Goal: Task Accomplishment & Management: Use online tool/utility

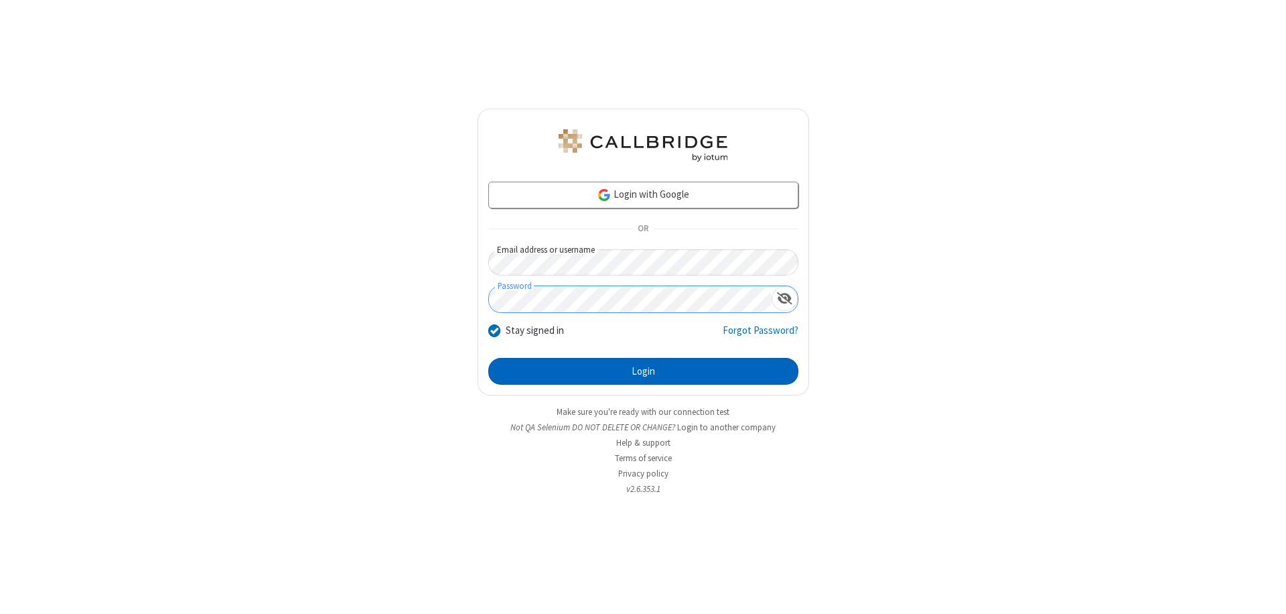
click at [643, 371] on button "Login" at bounding box center [643, 371] width 310 height 27
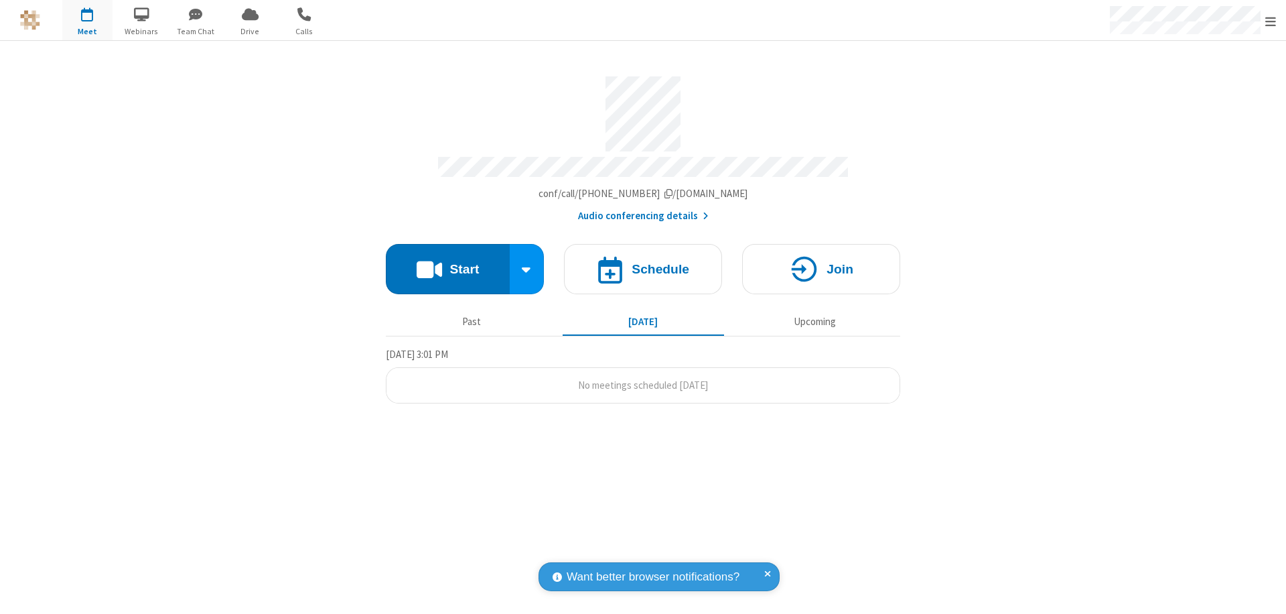
click at [447, 263] on button "Start" at bounding box center [448, 269] width 124 height 50
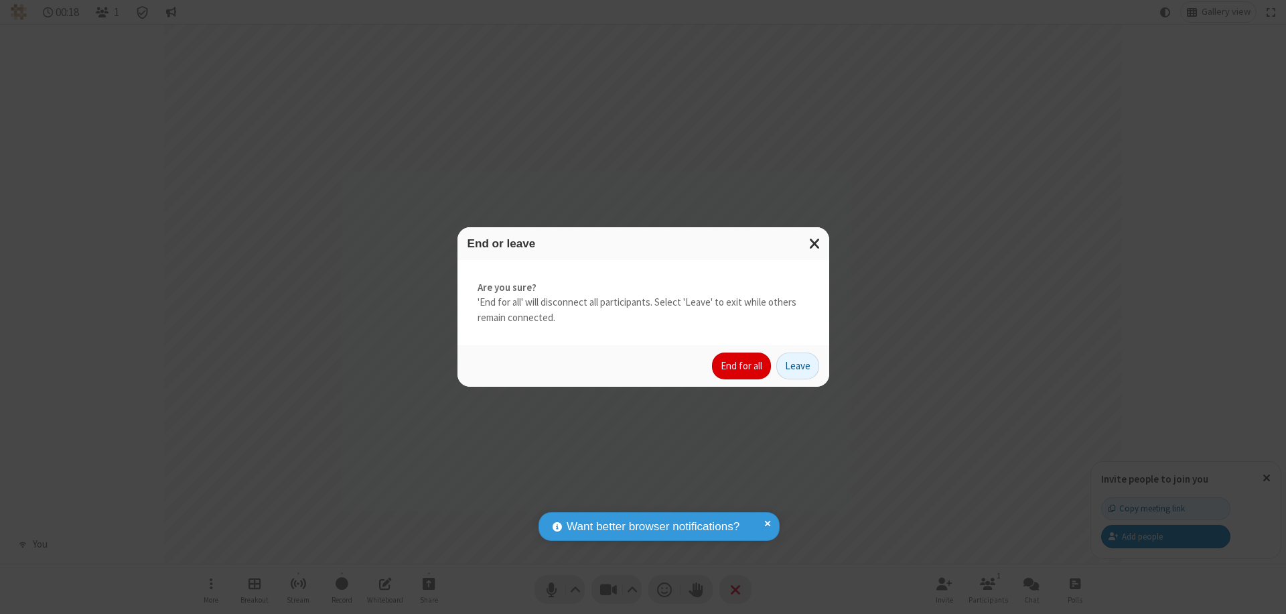
click at [742, 366] on button "End for all" at bounding box center [741, 365] width 59 height 27
